Goal: Information Seeking & Learning: Learn about a topic

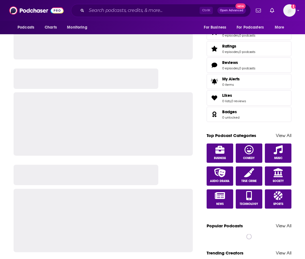
scroll to position [226, 0]
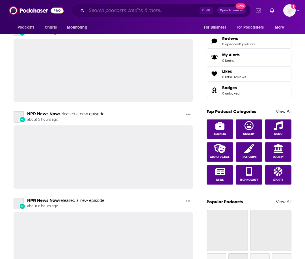
click at [153, 9] on input "Search podcasts, credits, & more..." at bounding box center [143, 10] width 113 height 9
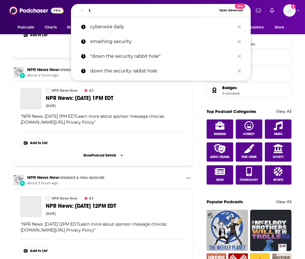
scroll to position [243, 0]
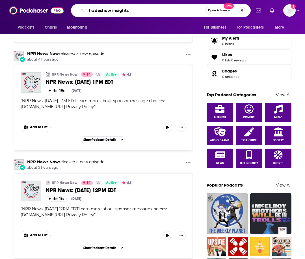
type input "tradeshow insights"
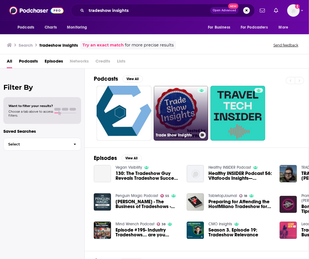
click at [180, 108] on link "Trade Show Insights" at bounding box center [181, 113] width 55 height 55
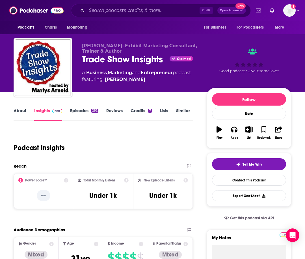
click at [20, 111] on link "About" at bounding box center [20, 114] width 13 height 13
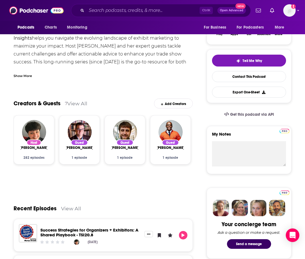
scroll to position [113, 0]
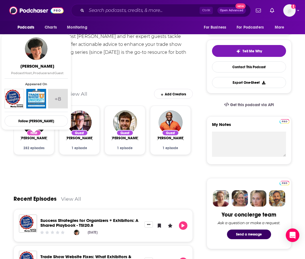
click at [39, 136] on span "[PERSON_NAME]" at bounding box center [34, 138] width 28 height 5
